Goal: Navigation & Orientation: Find specific page/section

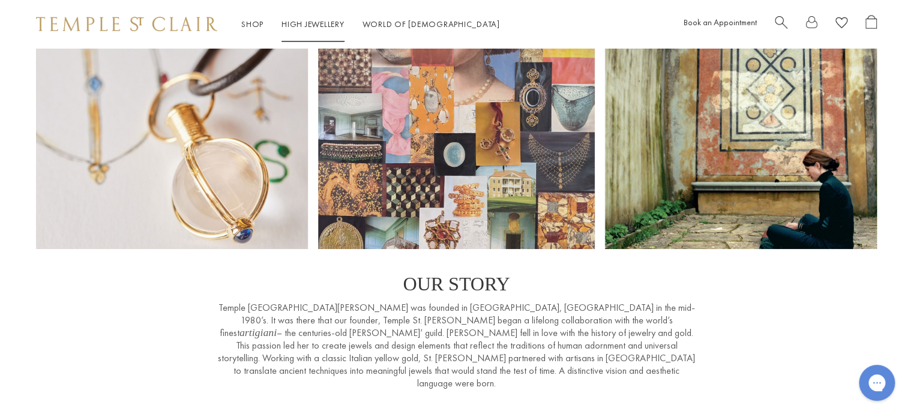
click at [302, 19] on link "High Jewellery High Jewellery" at bounding box center [312, 24] width 63 height 11
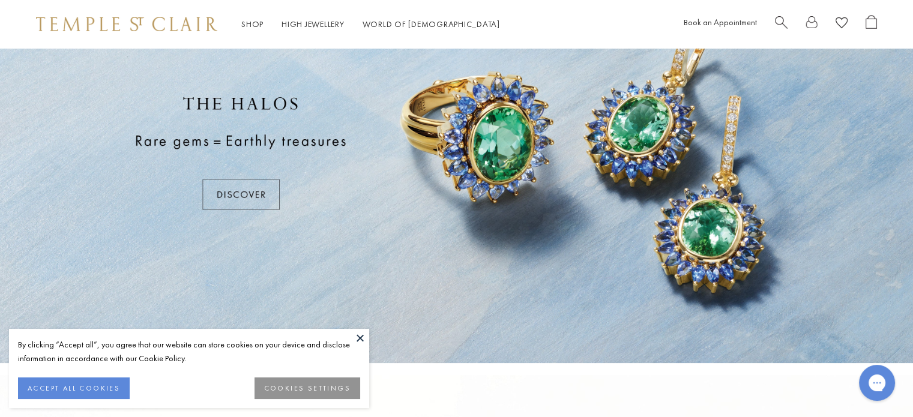
scroll to position [120, 0]
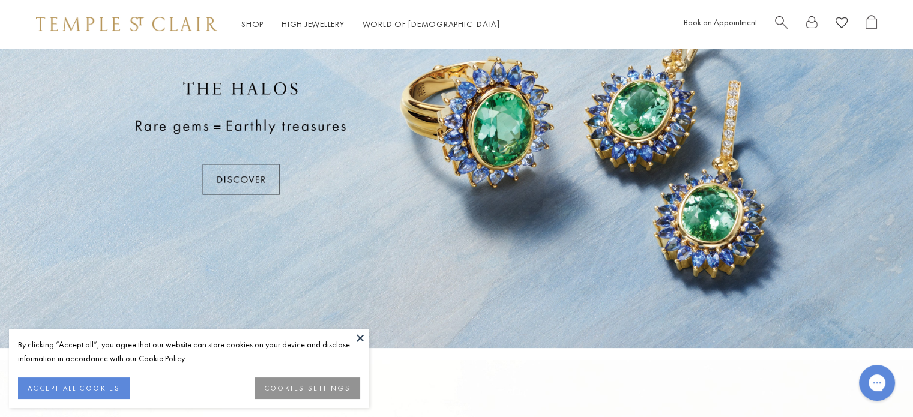
click at [364, 337] on button at bounding box center [360, 338] width 18 height 18
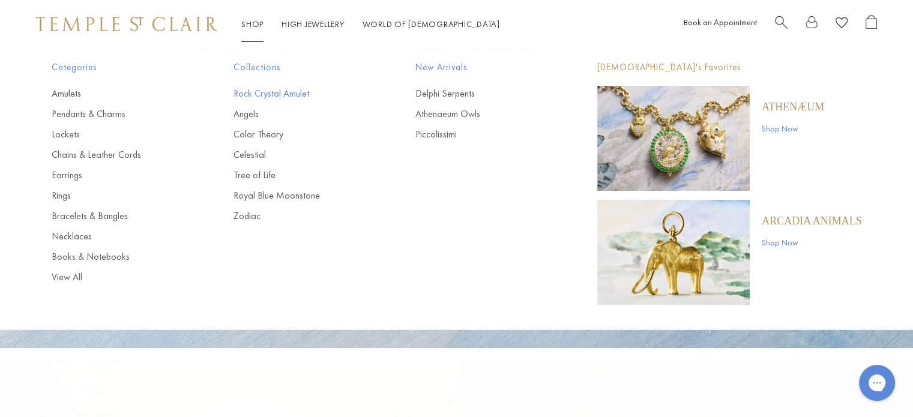
click at [277, 89] on link "Rock Crystal Amulet" at bounding box center [300, 93] width 134 height 13
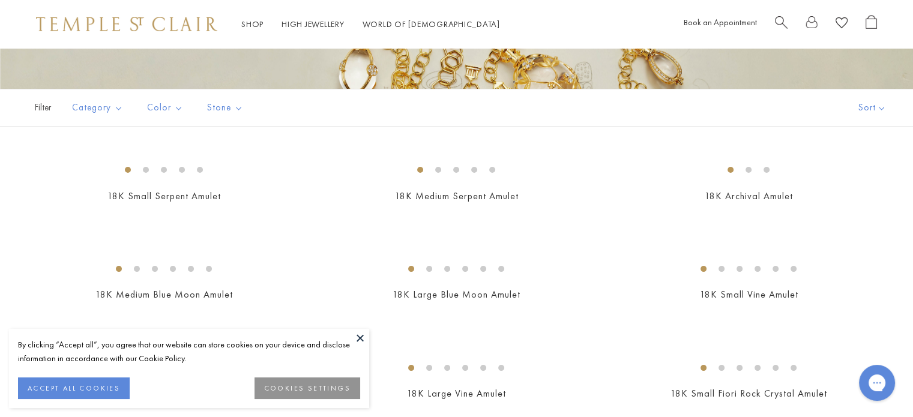
scroll to position [240, 0]
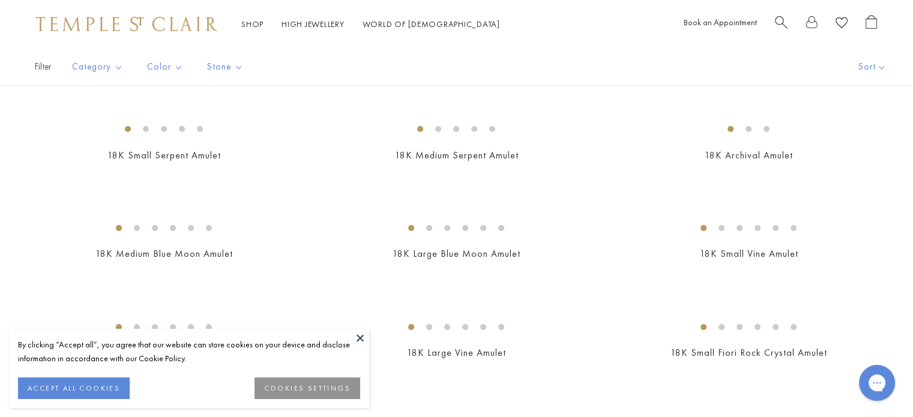
click at [358, 339] on button at bounding box center [360, 338] width 18 height 18
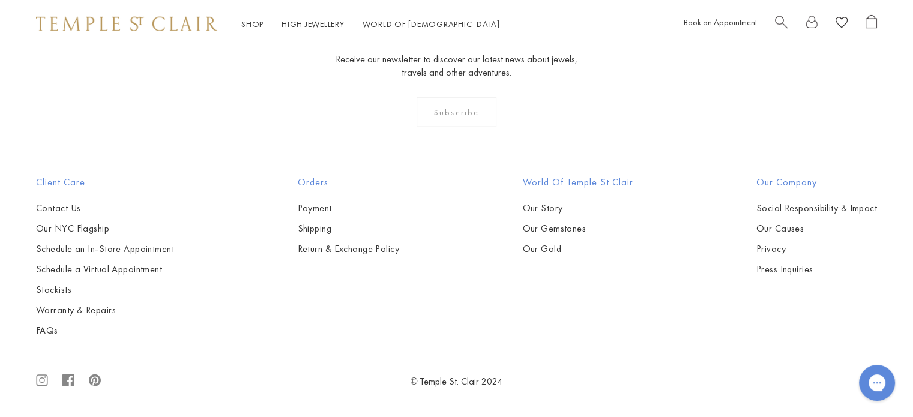
scroll to position [4440, 0]
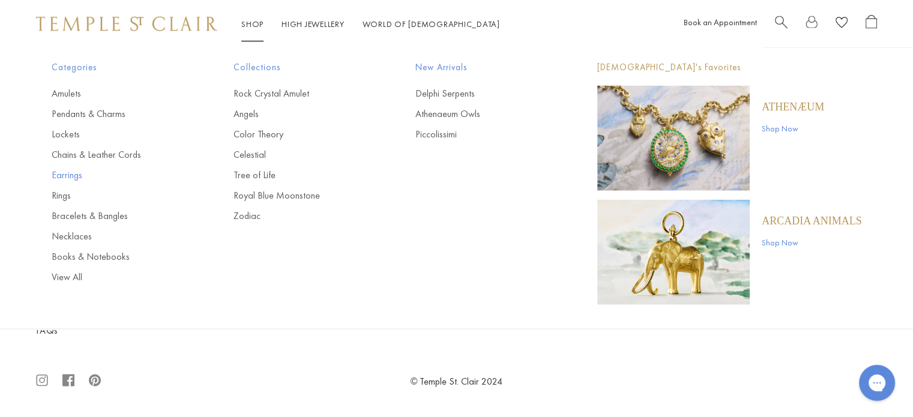
click at [69, 172] on link "Earrings" at bounding box center [119, 175] width 134 height 13
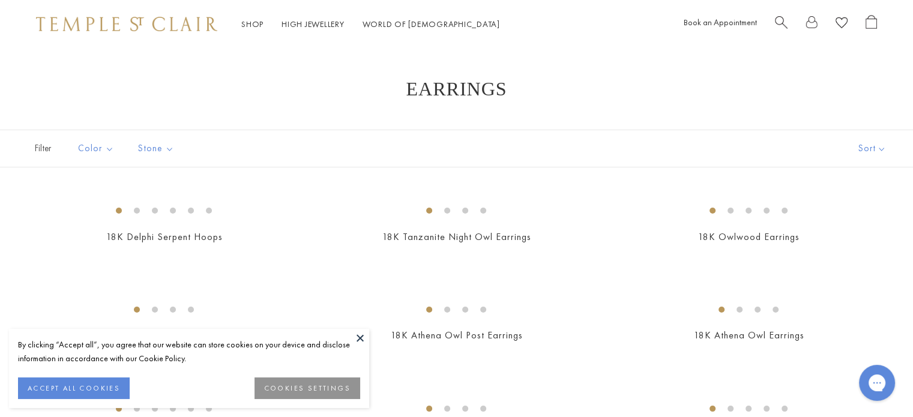
click at [359, 335] on button at bounding box center [360, 338] width 18 height 18
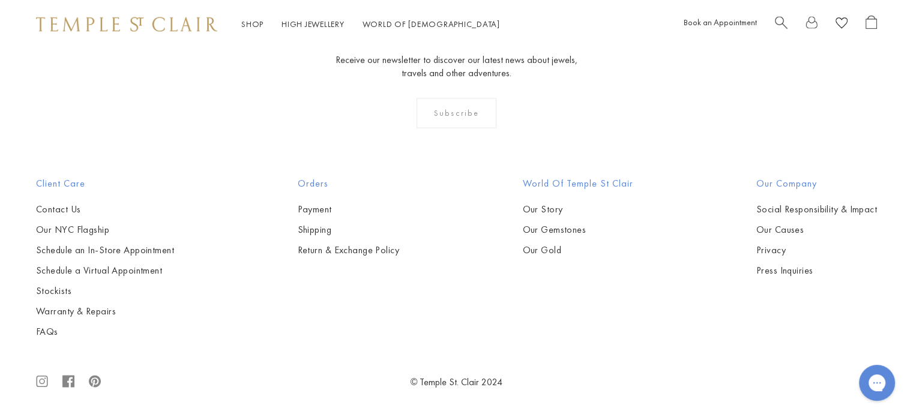
scroll to position [6120, 0]
